Goal: Navigation & Orientation: Find specific page/section

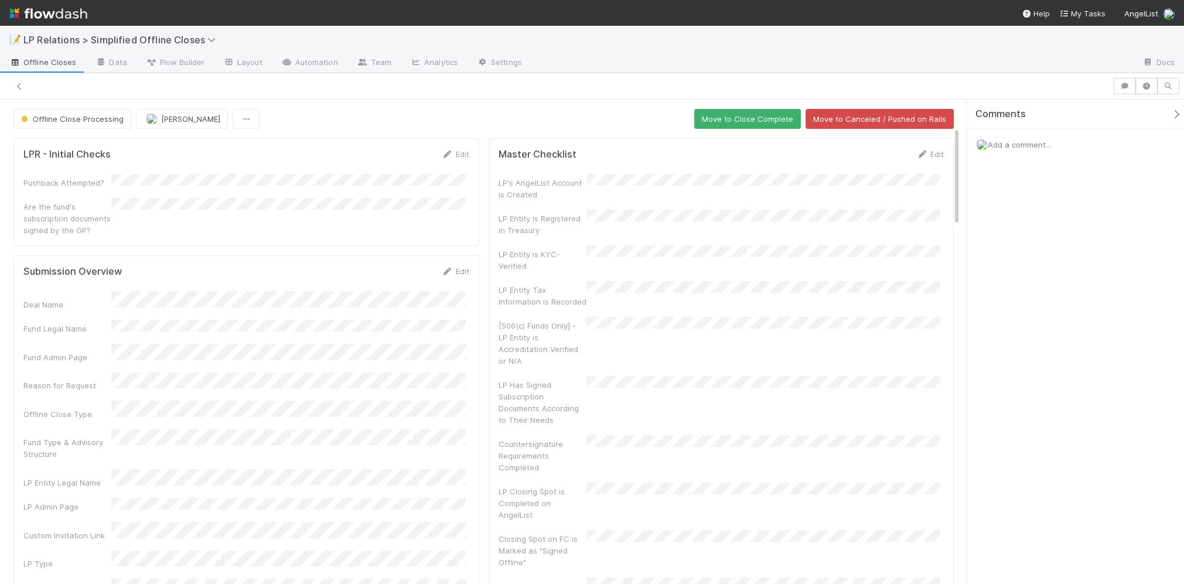
scroll to position [129, 0]
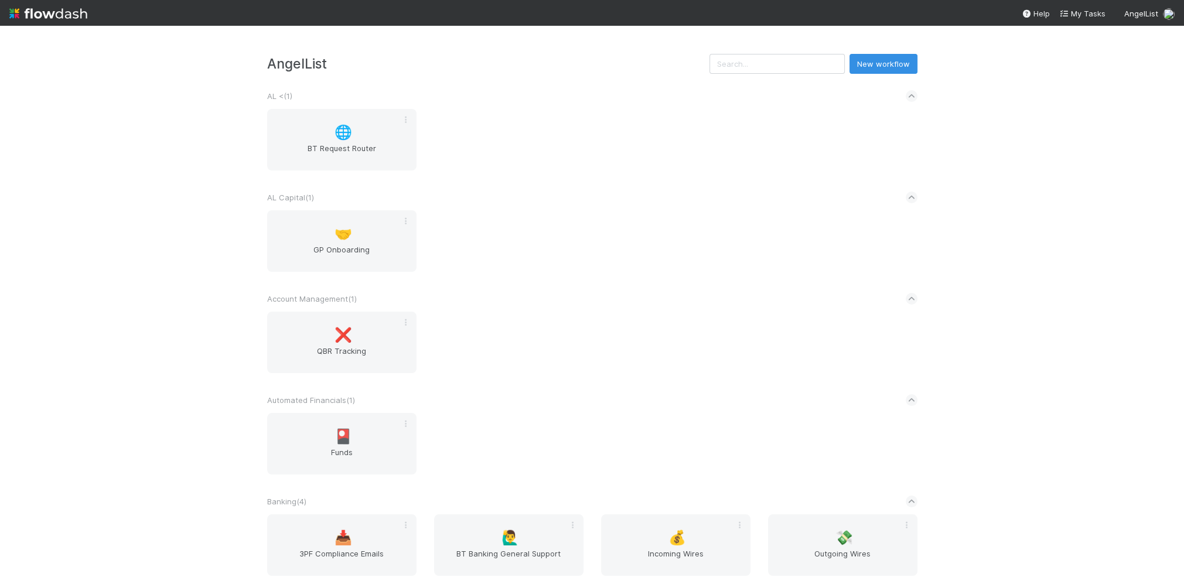
click at [512, 114] on div "🌐 BT Request Router" at bounding box center [592, 147] width 668 height 76
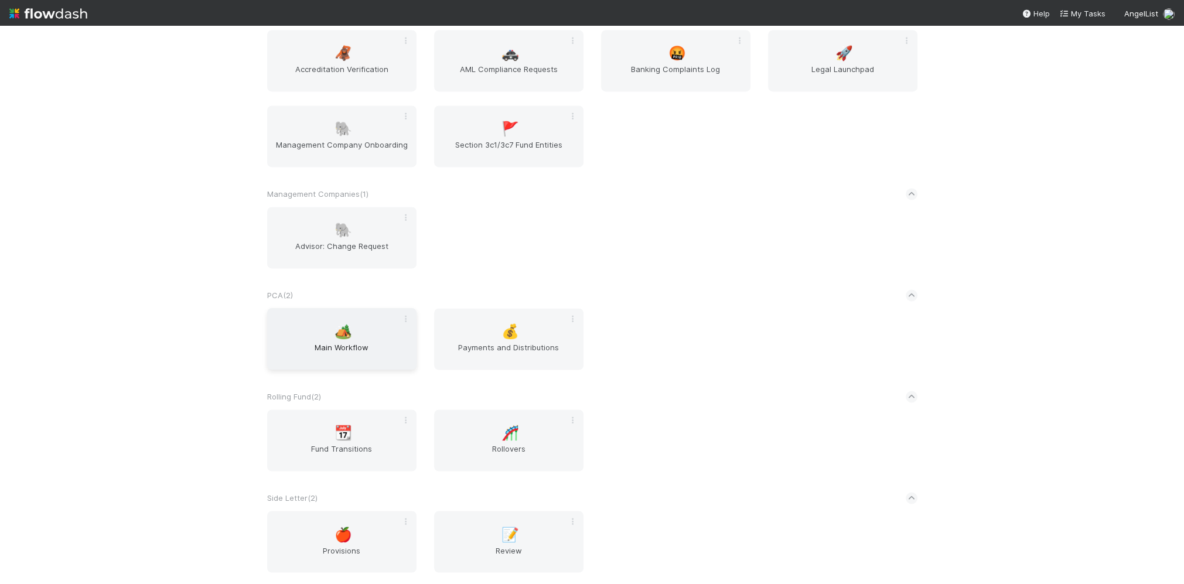
click at [333, 352] on span "Main Workflow" at bounding box center [342, 353] width 140 height 23
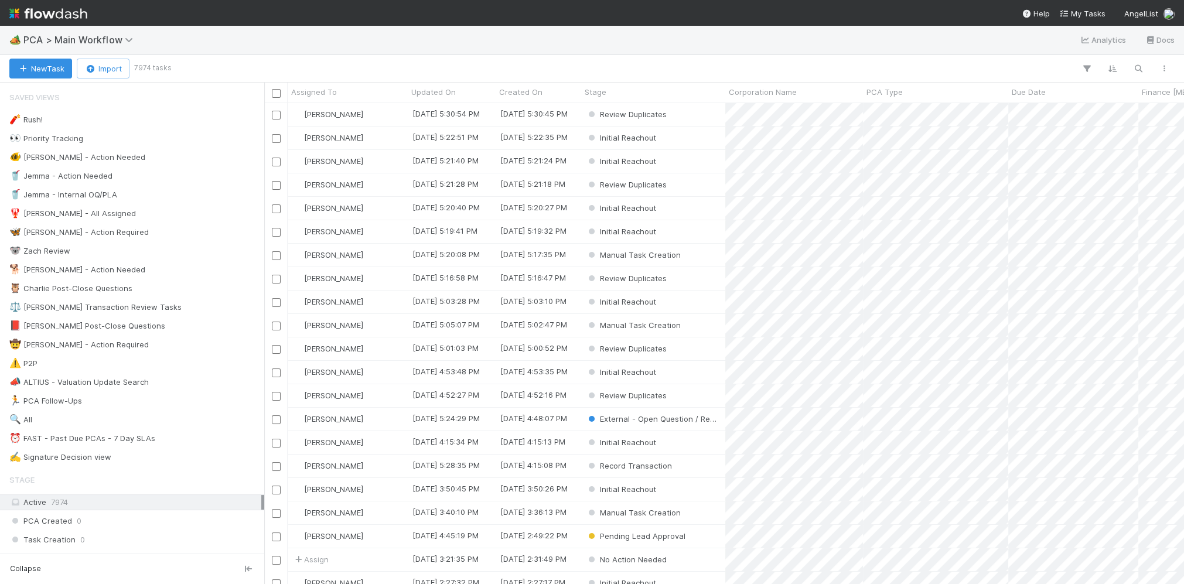
scroll to position [473, 913]
